Goal: Information Seeking & Learning: Learn about a topic

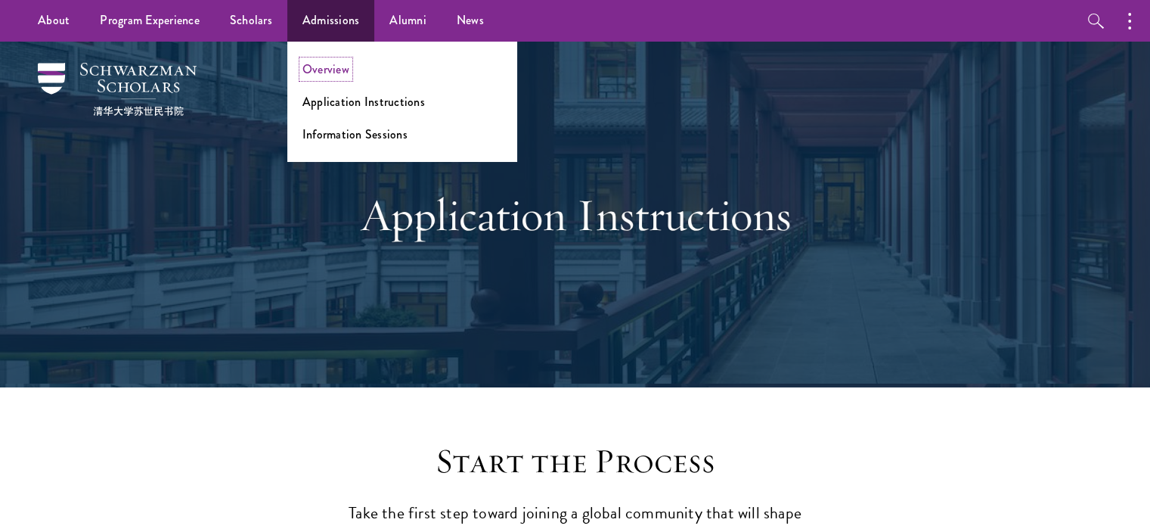
click at [324, 75] on link "Overview" at bounding box center [326, 69] width 47 height 17
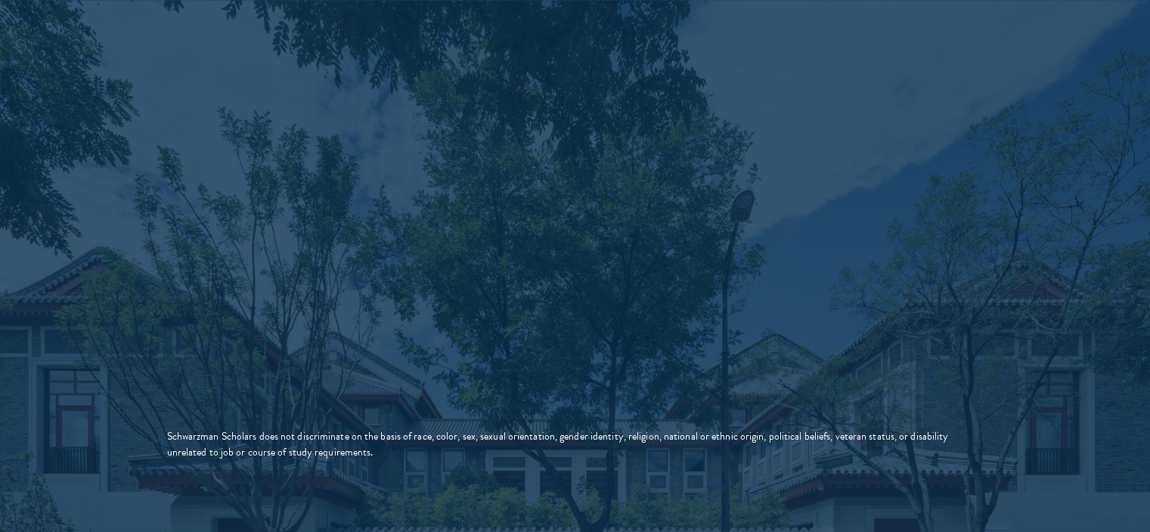
scroll to position [2665, 0]
